Goal: Task Accomplishment & Management: Manage account settings

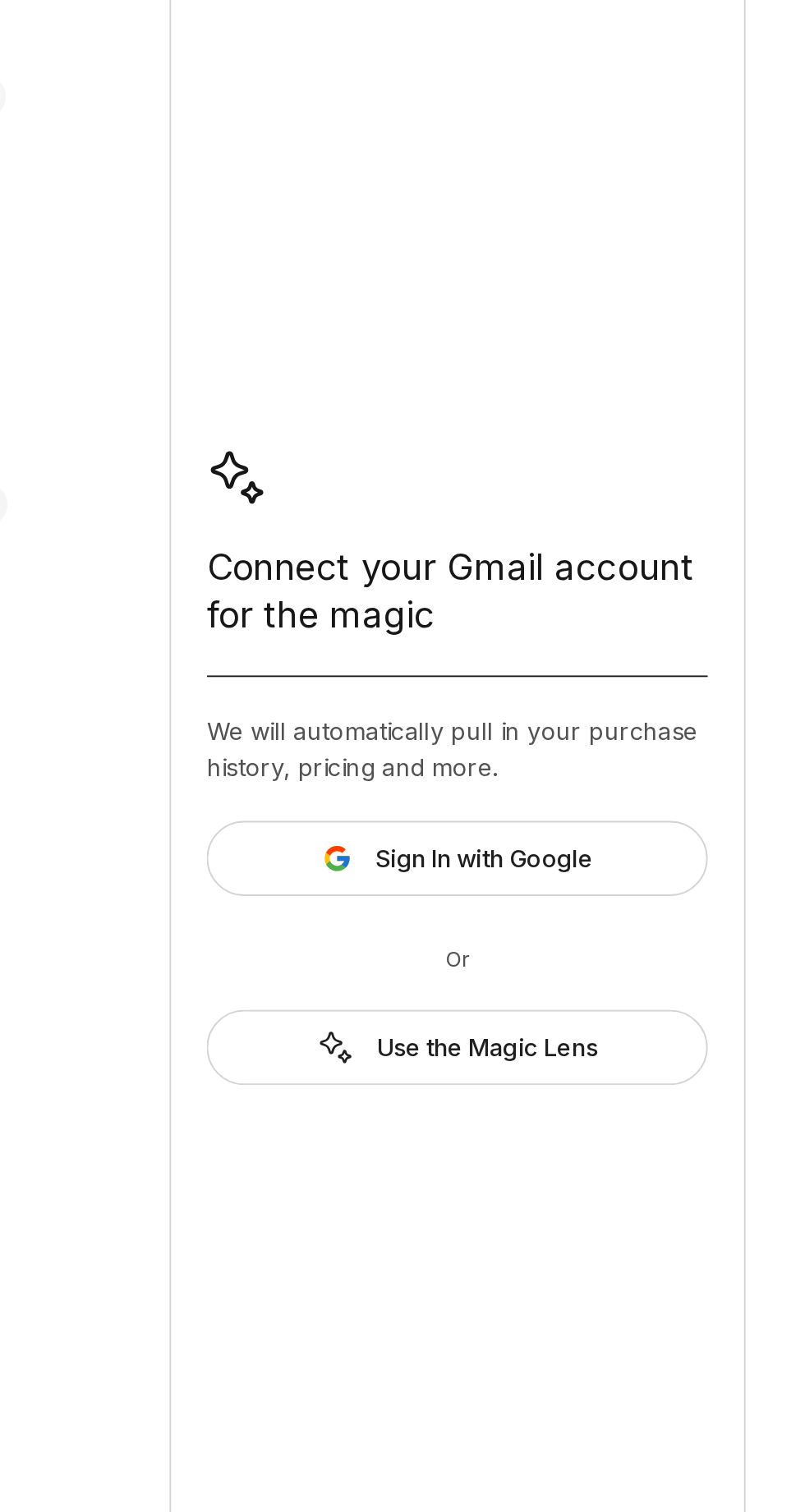
click at [550, 852] on span "Sign In with Google" at bounding box center [523, 859] width 119 height 20
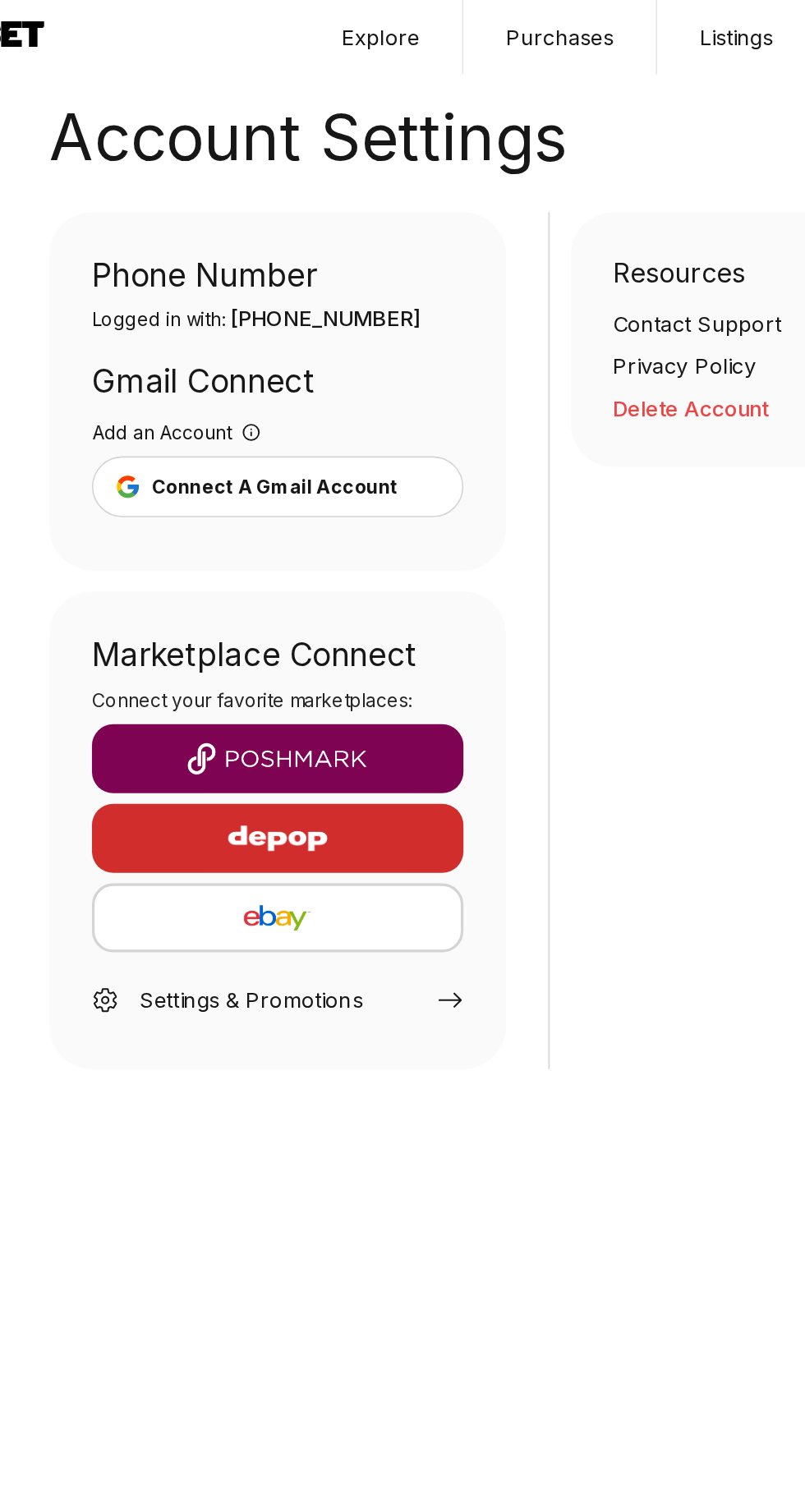
click at [308, 451] on button "button" at bounding box center [241, 470] width 230 height 43
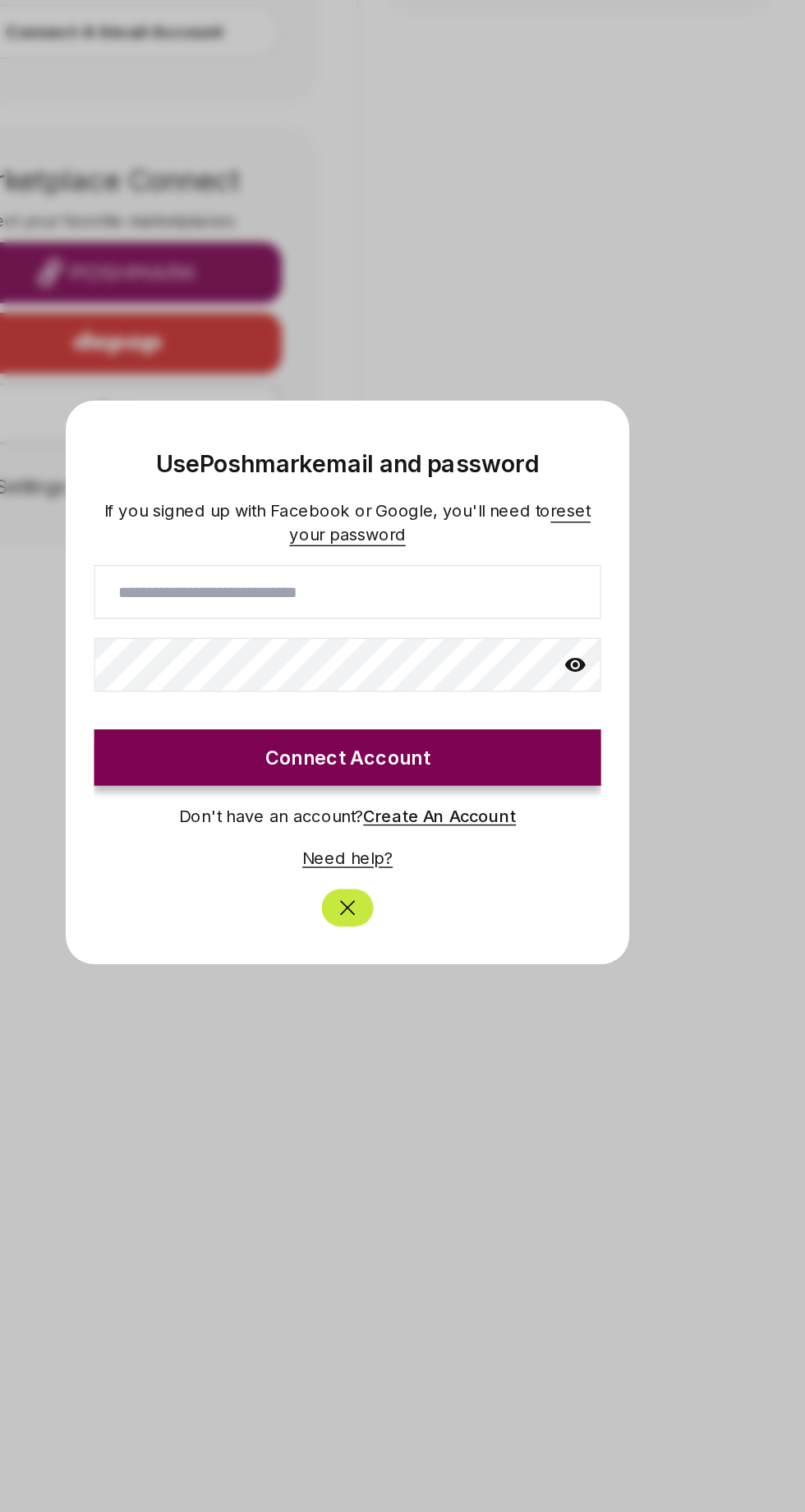
click at [296, 690] on input at bounding box center [402, 692] width 354 height 38
click button "Connect Account" at bounding box center [402, 808] width 354 height 39
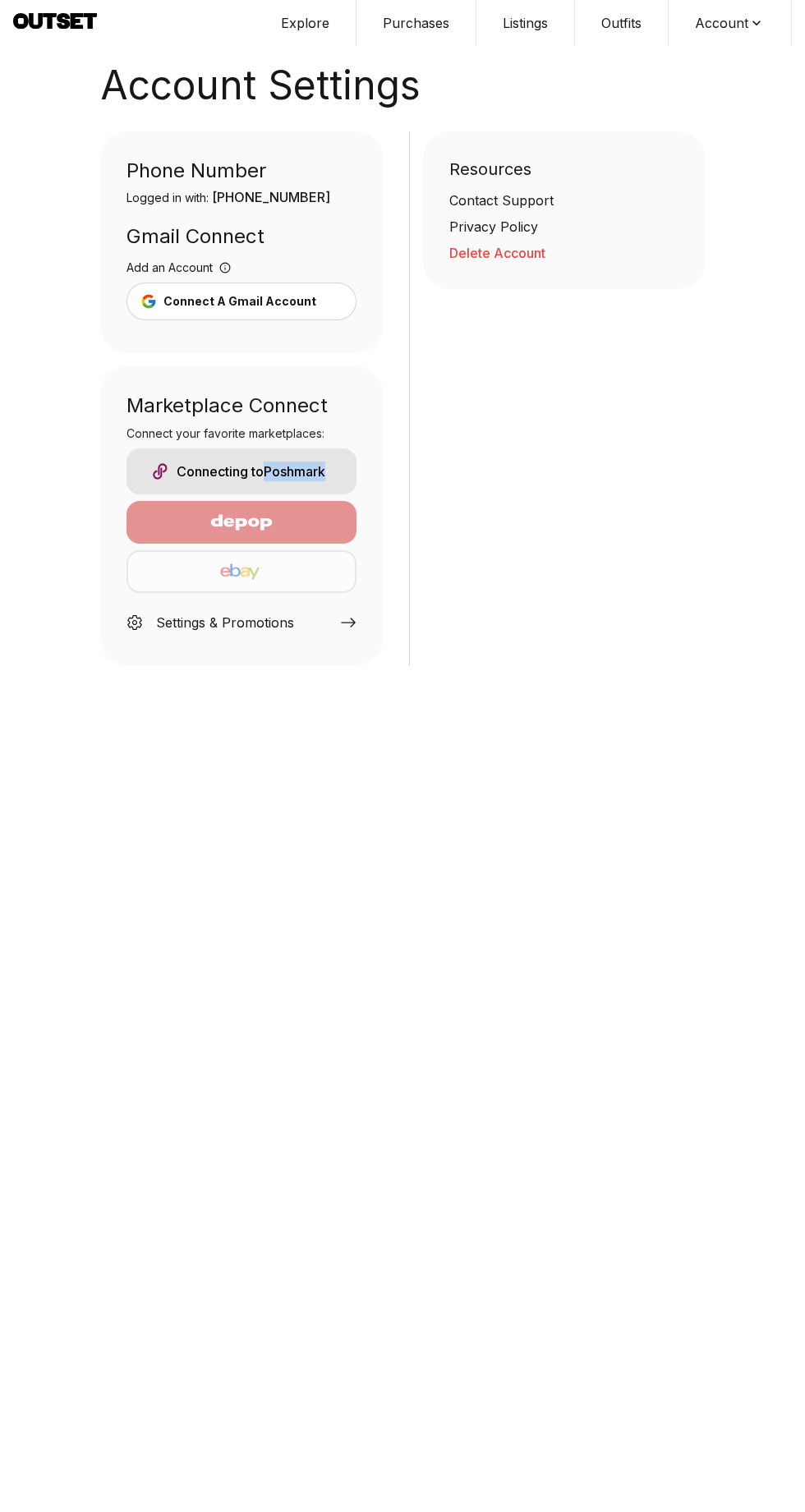
copy div "Poshmark"
click at [757, 23] on icon at bounding box center [756, 23] width 17 height 17
click at [714, 25] on button "Account" at bounding box center [730, 23] width 123 height 46
click at [755, 21] on icon at bounding box center [756, 23] width 17 height 17
click at [693, 39] on span "Profile" at bounding box center [719, 54] width 145 height 30
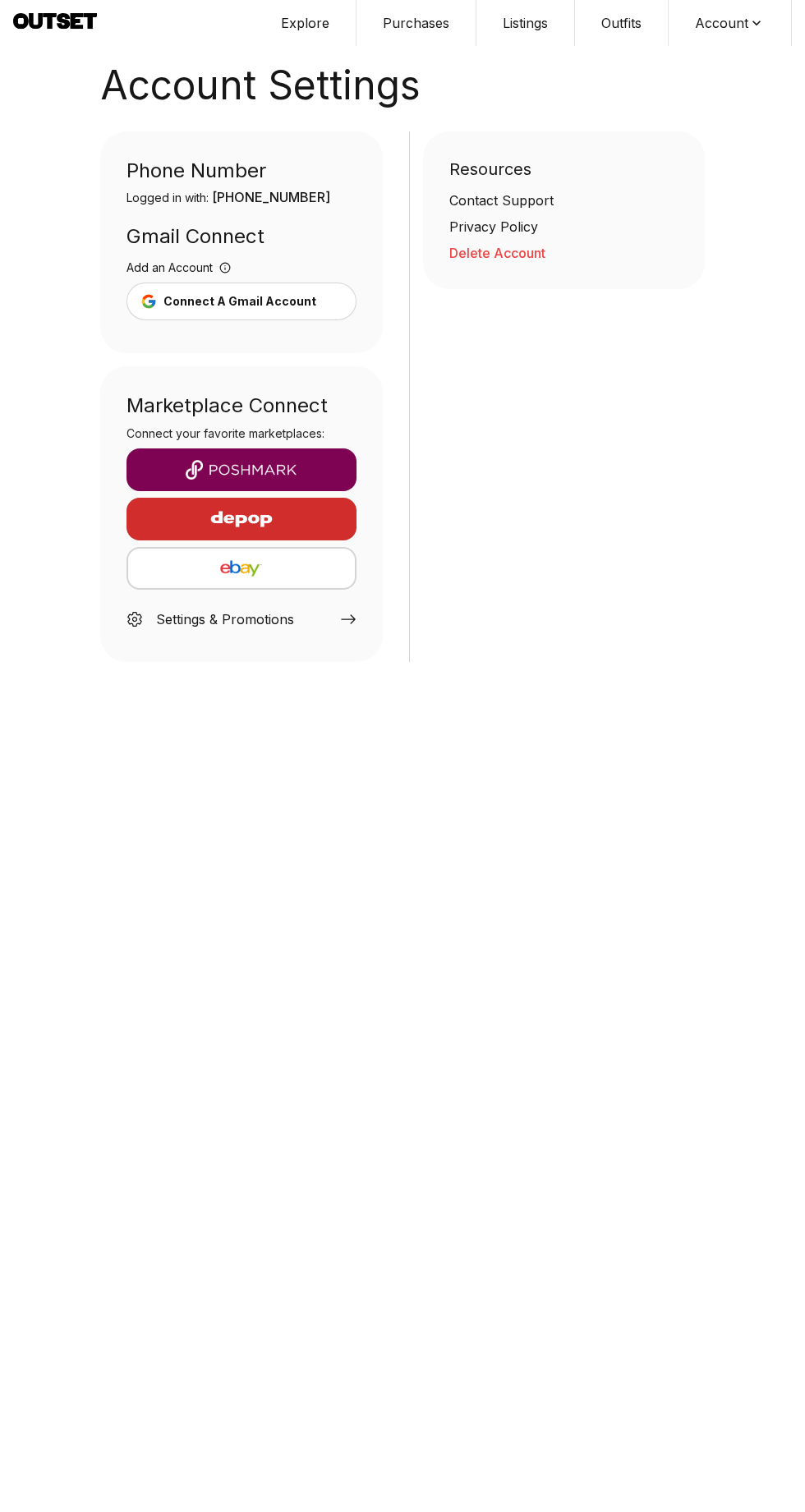
click at [347, 619] on icon at bounding box center [347, 619] width 15 height 9
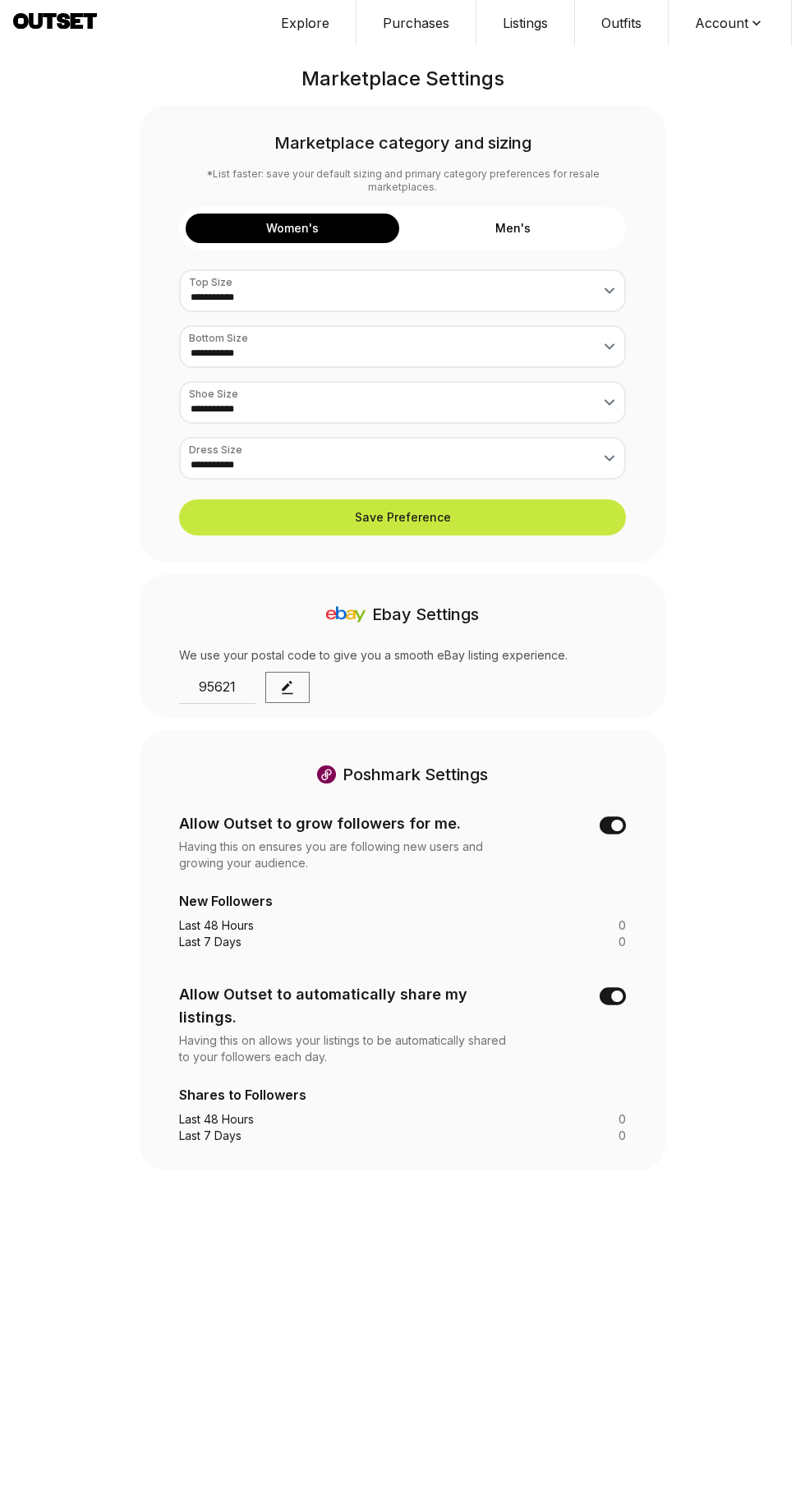
click at [458, 499] on button "Save Preference" at bounding box center [402, 517] width 447 height 36
click at [404, 758] on div "Poshmark Settings" at bounding box center [402, 774] width 447 height 36
click at [745, 38] on button "Account" at bounding box center [730, 23] width 123 height 46
click at [143, 1171] on html "**********" at bounding box center [402, 585] width 805 height 1171
select select "**"
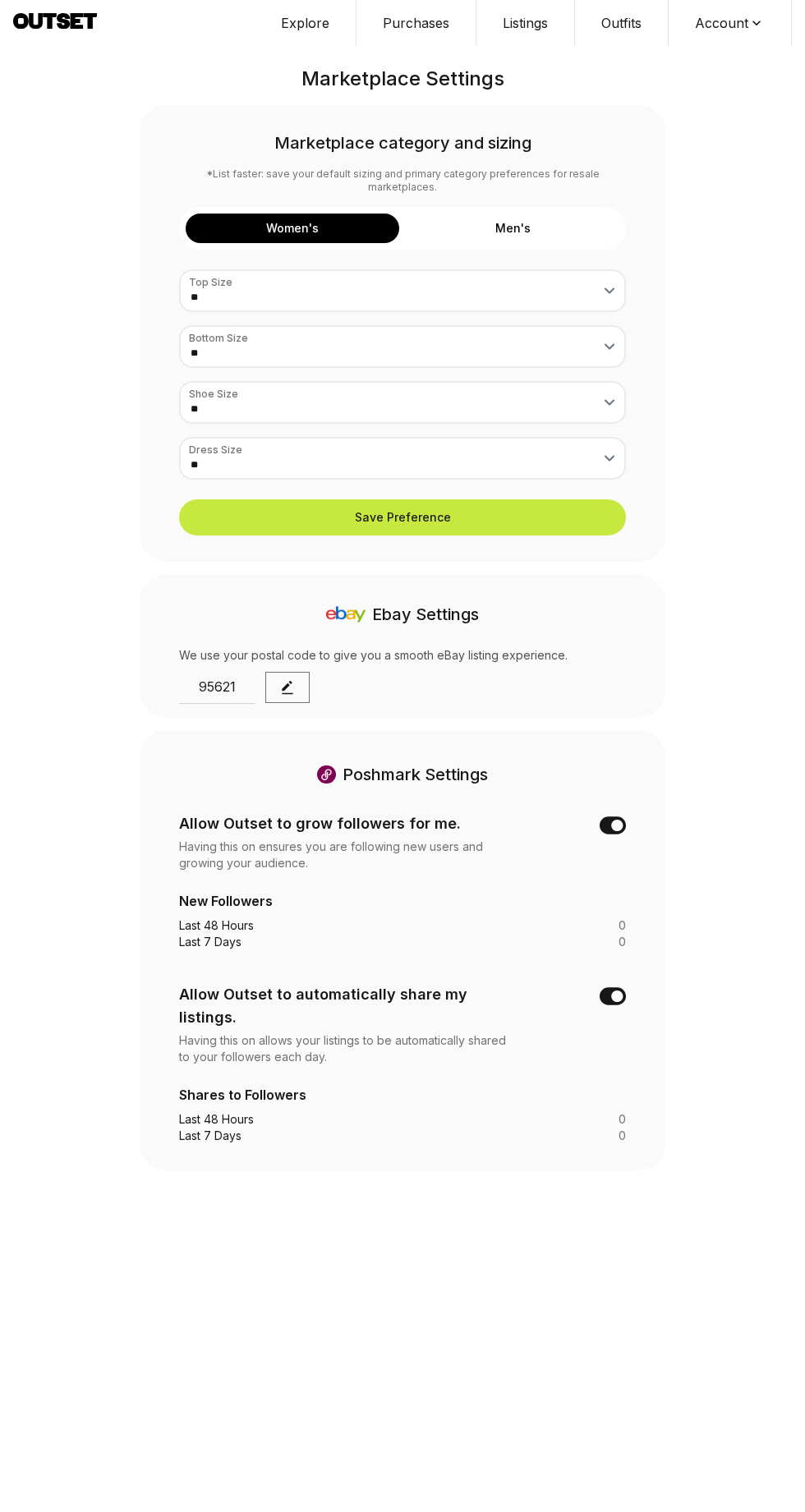
select select "**"
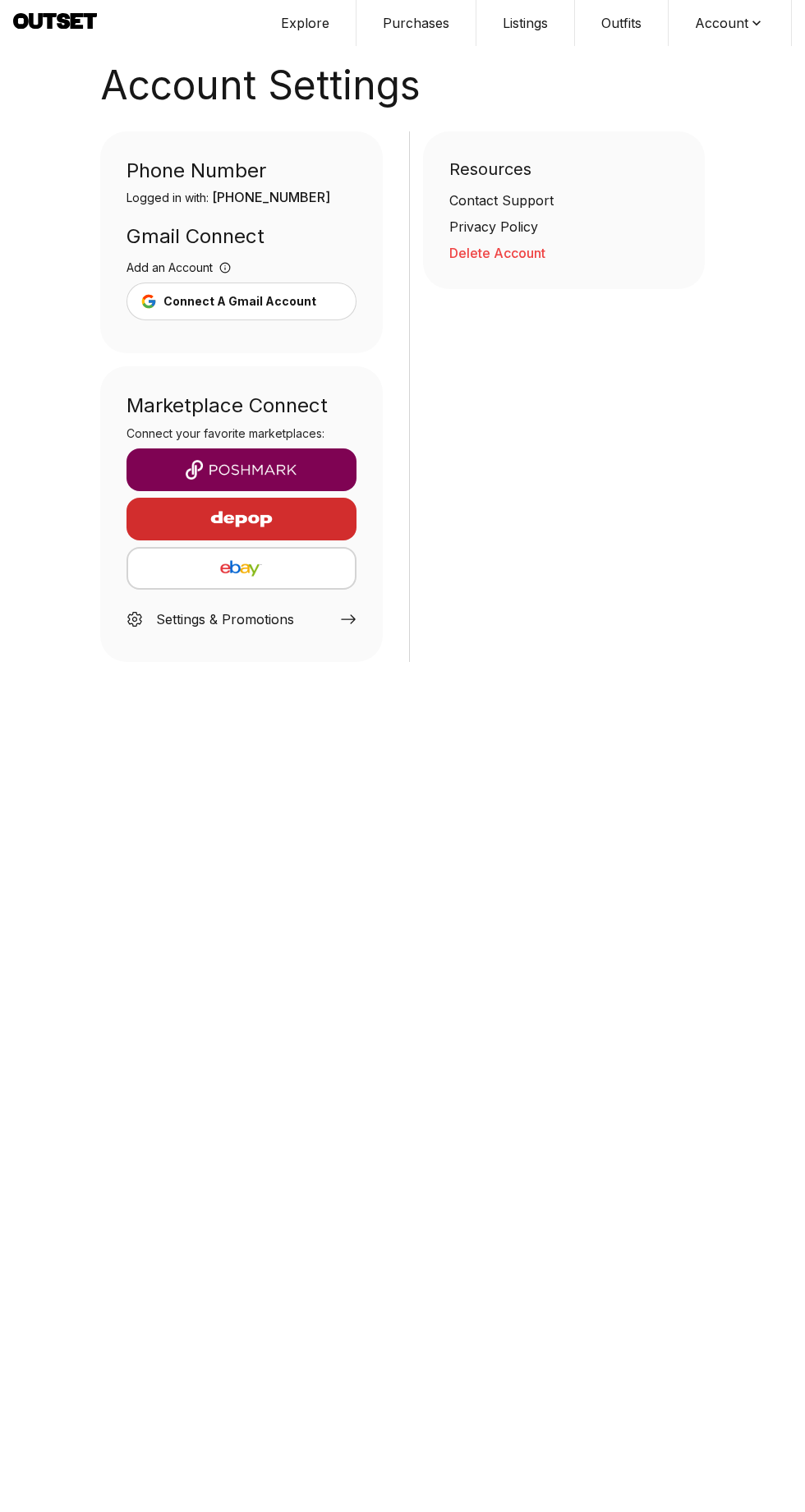
click at [303, 547] on button "button" at bounding box center [241, 568] width 230 height 43
click at [280, 560] on img "button" at bounding box center [242, 568] width 201 height 20
click at [272, 549] on button "button" at bounding box center [241, 568] width 230 height 43
